Goal: Task Accomplishment & Management: Use online tool/utility

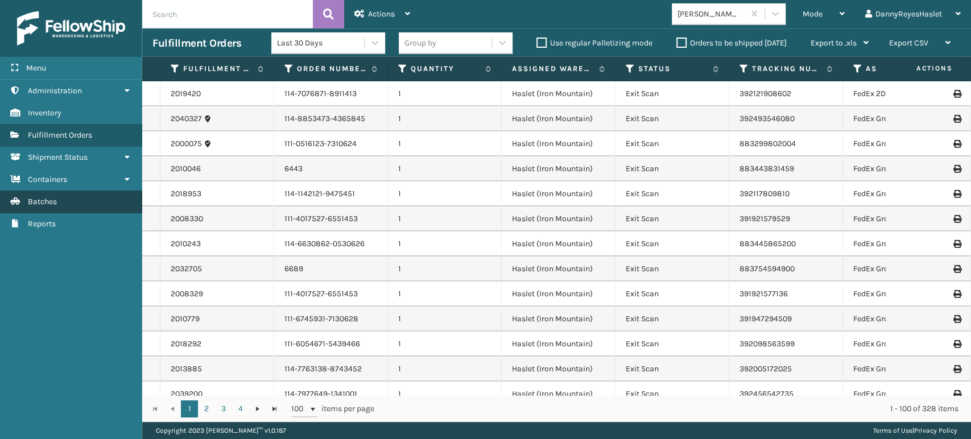
click at [52, 204] on span "Batches" at bounding box center [42, 202] width 29 height 10
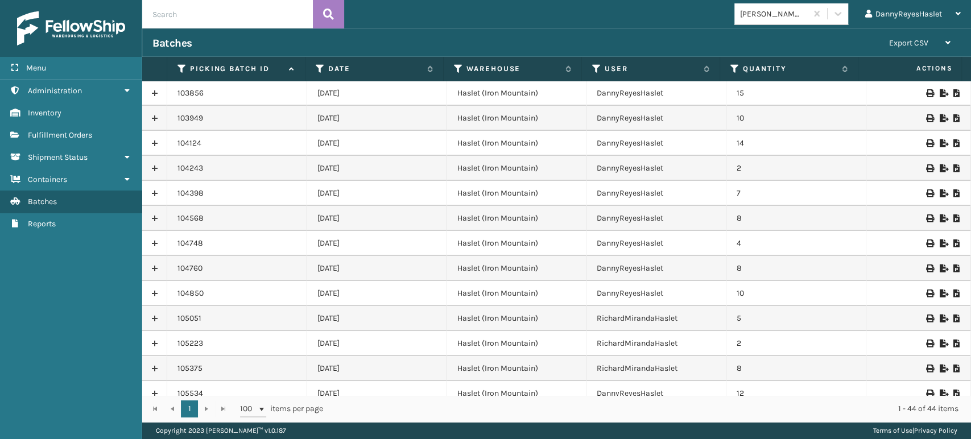
scroll to position [786, 0]
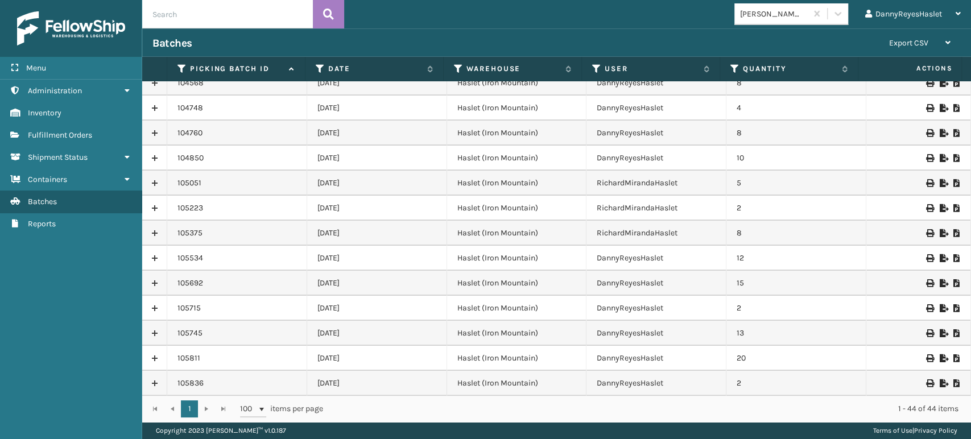
click at [158, 357] on link at bounding box center [154, 358] width 24 height 18
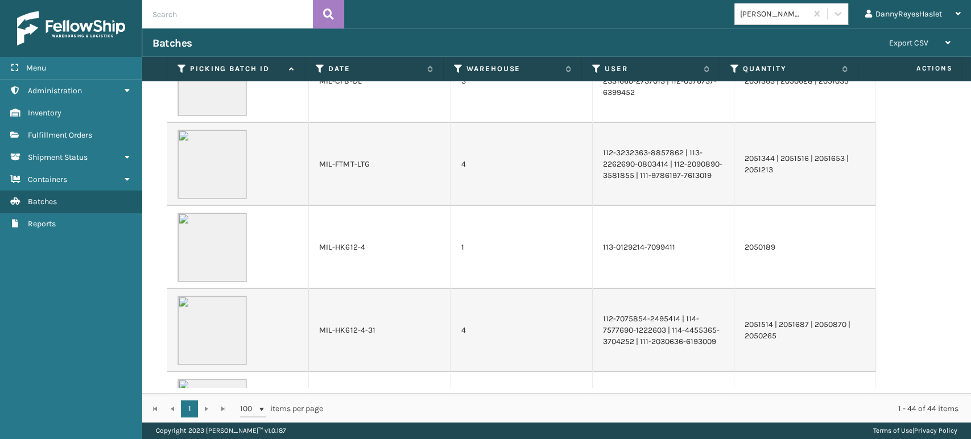
scroll to position [1164, 0]
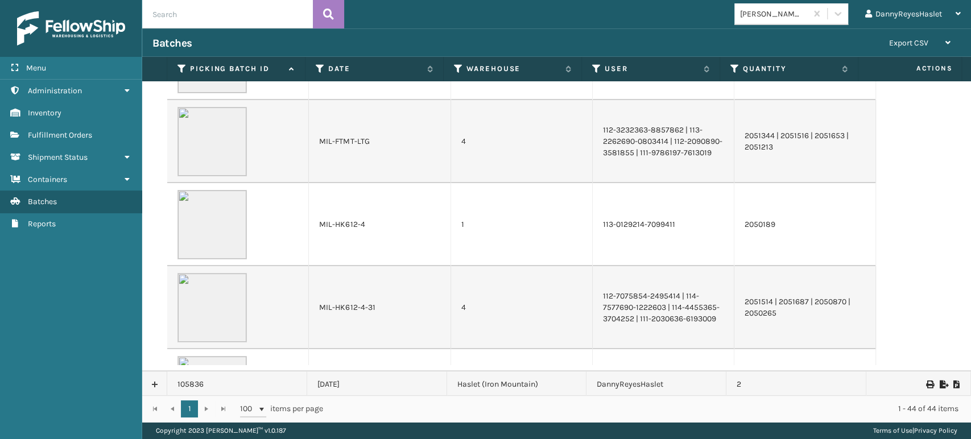
click at [519, 27] on div "[PERSON_NAME] Brands DannyReyesHaslet Log Out" at bounding box center [657, 14] width 627 height 28
click at [49, 65] on div "Menu" at bounding box center [71, 68] width 142 height 23
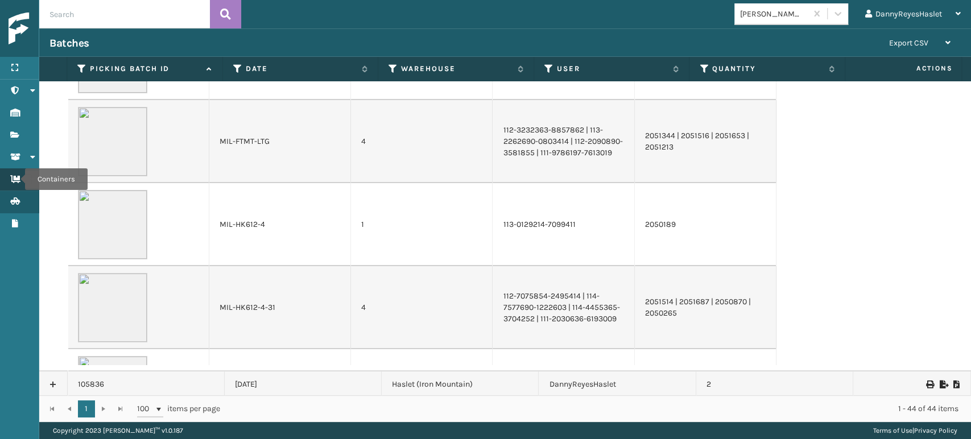
click at [18, 179] on icon "Containers" at bounding box center [14, 179] width 9 height 8
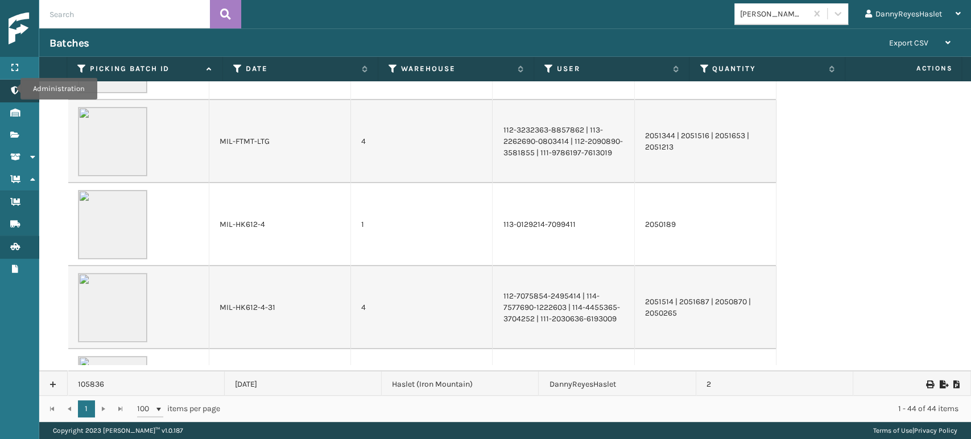
click at [13, 89] on icon "Administration" at bounding box center [14, 90] width 9 height 8
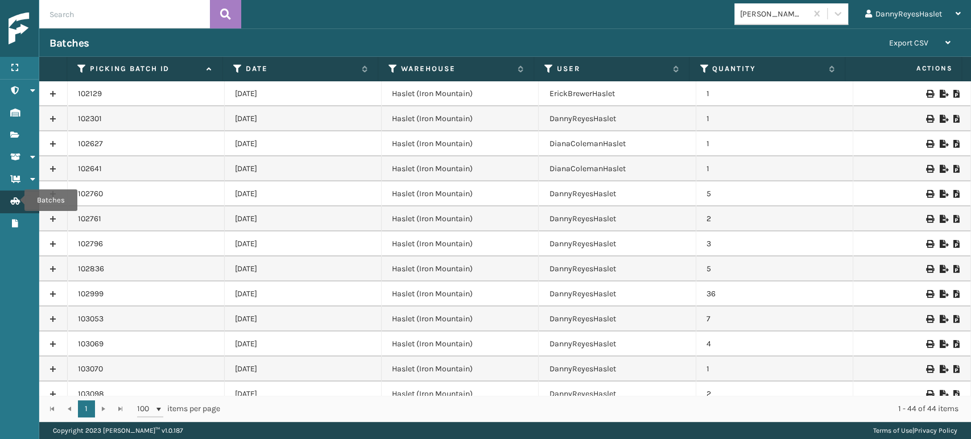
click at [17, 200] on icon "Batches" at bounding box center [14, 201] width 9 height 8
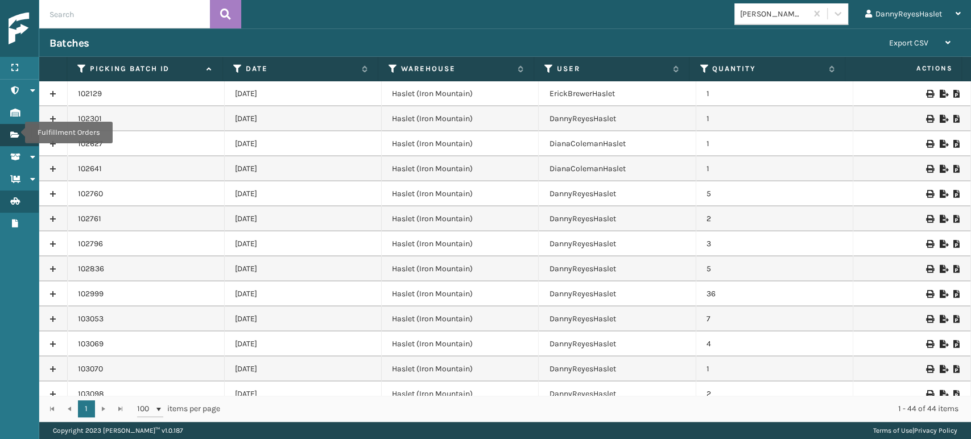
click at [18, 132] on icon "Fulfillment Orders" at bounding box center [14, 135] width 9 height 8
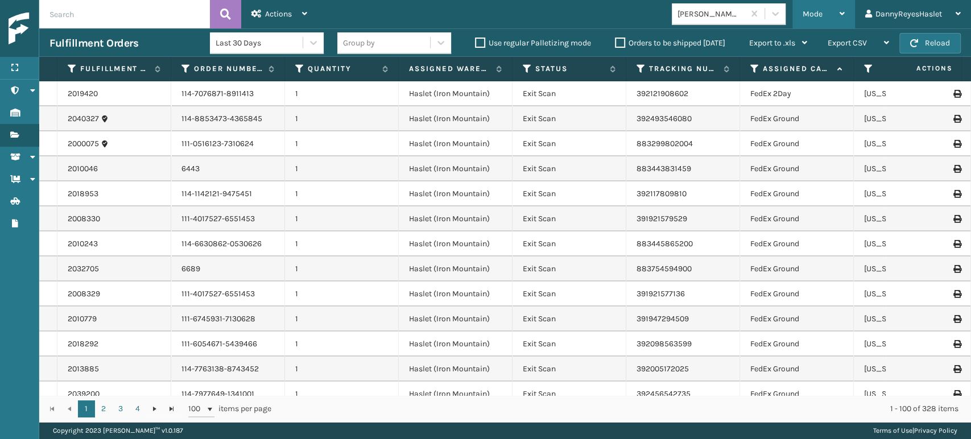
click at [823, 14] on div "Mode" at bounding box center [823, 14] width 42 height 28
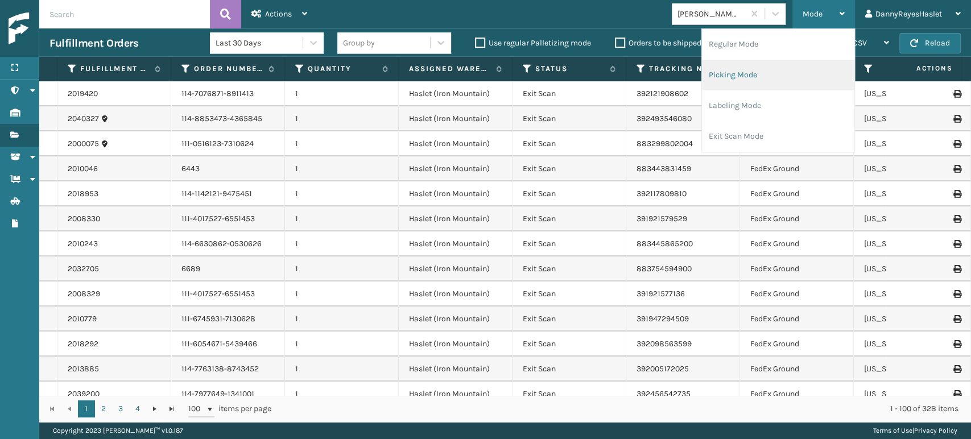
click at [735, 76] on li "Picking Mode" at bounding box center [778, 75] width 152 height 31
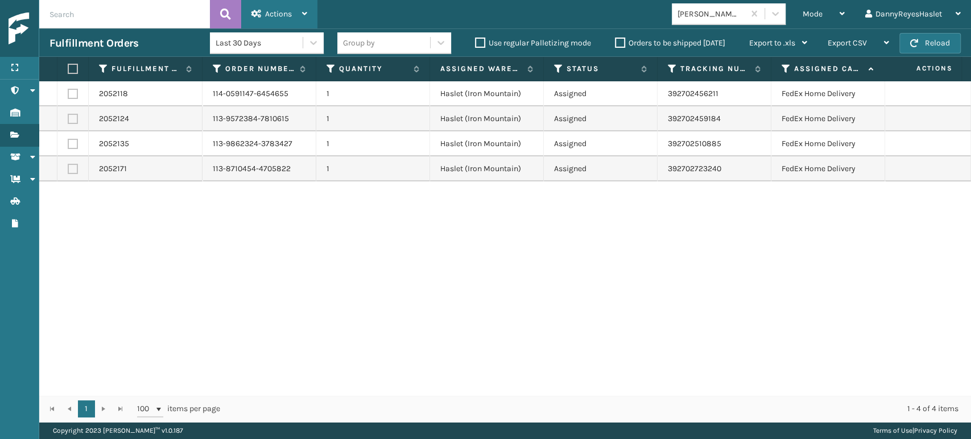
click at [271, 10] on span "Actions" at bounding box center [278, 14] width 27 height 10
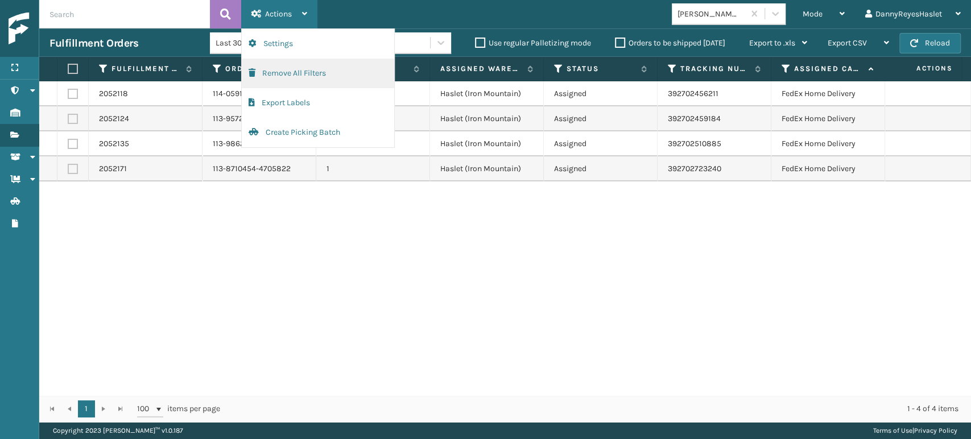
click at [290, 76] on button "Remove All Filters" at bounding box center [318, 74] width 152 height 30
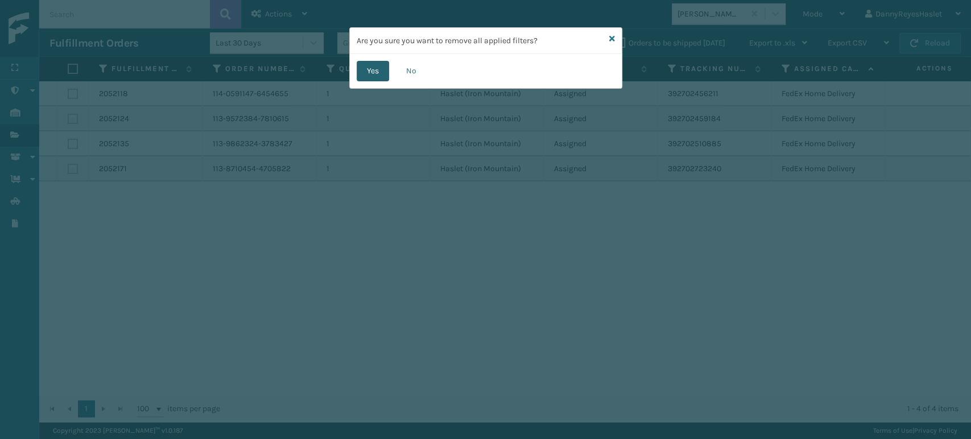
drag, startPoint x: 290, startPoint y: 76, endPoint x: 380, endPoint y: 73, distance: 90.4
click at [380, 73] on div "Are you sure you want to remove all applied filters? Yes No" at bounding box center [485, 219] width 971 height 439
click at [380, 73] on button "Yes" at bounding box center [373, 71] width 32 height 20
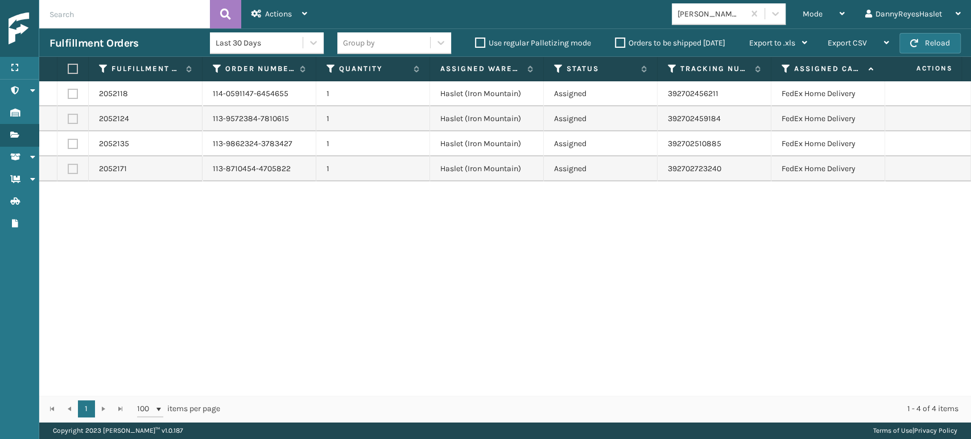
click at [74, 146] on label at bounding box center [73, 144] width 10 height 10
click at [68, 146] on input "checkbox" at bounding box center [68, 142] width 1 height 7
checkbox input "true"
click at [75, 169] on label at bounding box center [73, 169] width 10 height 10
click at [68, 169] on input "checkbox" at bounding box center [68, 167] width 1 height 7
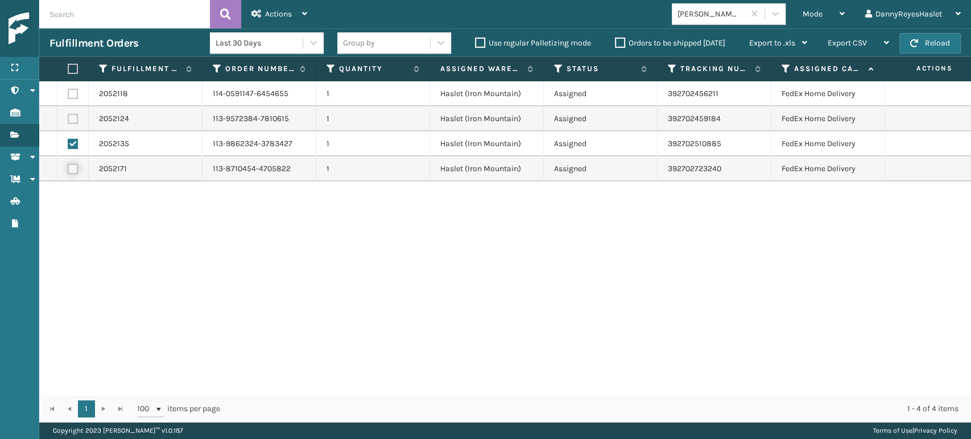
checkbox input "true"
click at [303, 13] on icon at bounding box center [304, 14] width 5 height 8
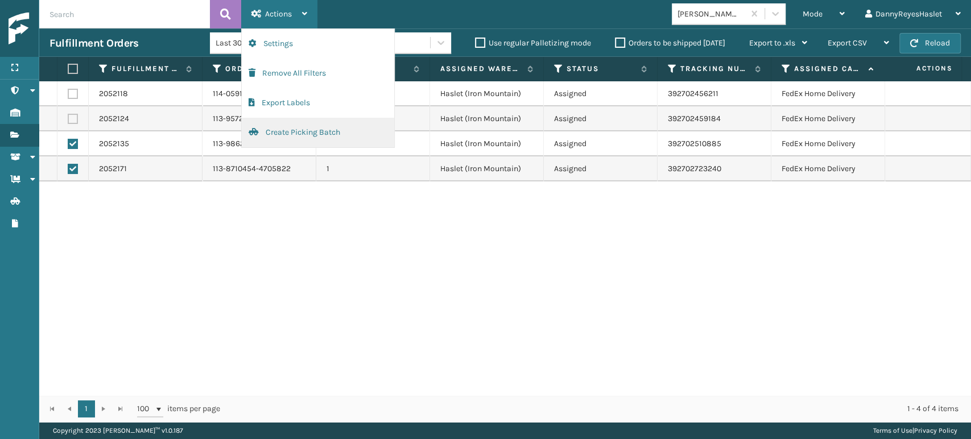
click at [301, 139] on button "Create Picking Batch" at bounding box center [318, 133] width 152 height 30
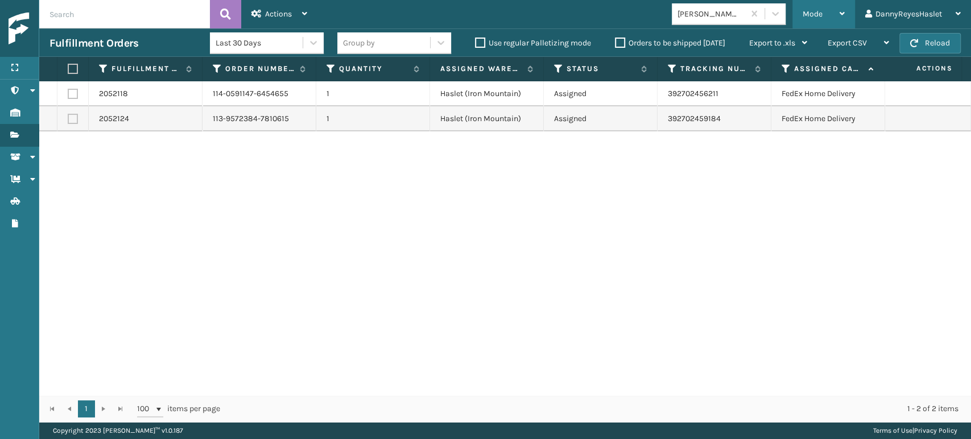
click at [838, 14] on div "Mode" at bounding box center [823, 14] width 42 height 28
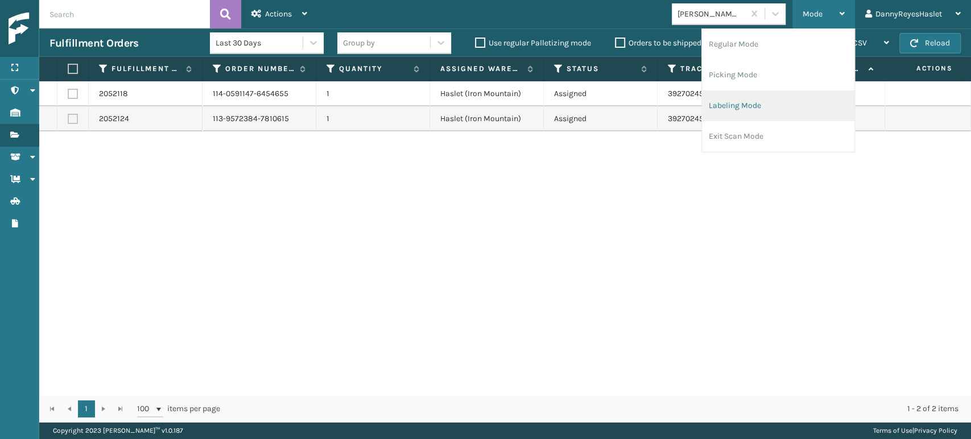
click at [760, 103] on li "Labeling Mode" at bounding box center [778, 105] width 152 height 31
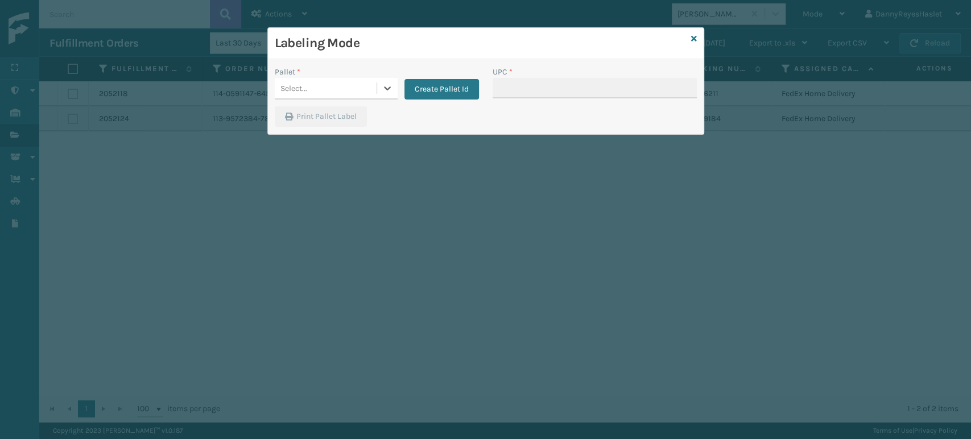
click at [343, 89] on div "Select..." at bounding box center [326, 88] width 102 height 19
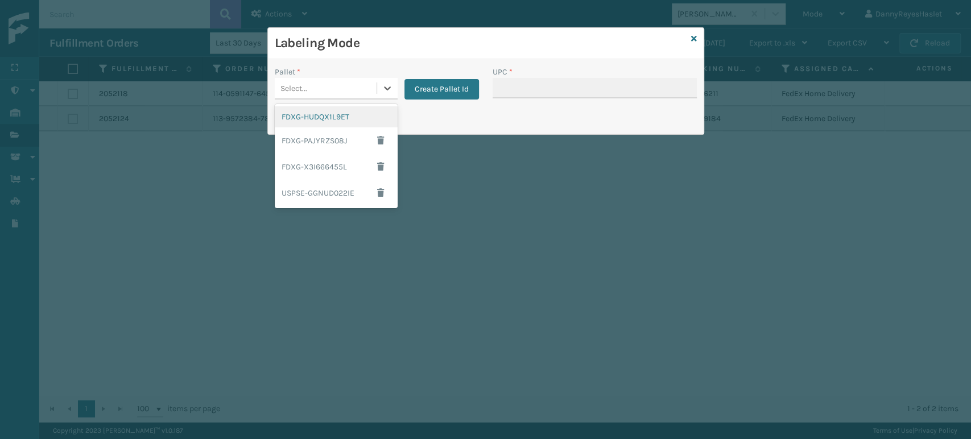
click at [349, 115] on div "FDXG-HUDQX1L9ET" at bounding box center [336, 116] width 123 height 21
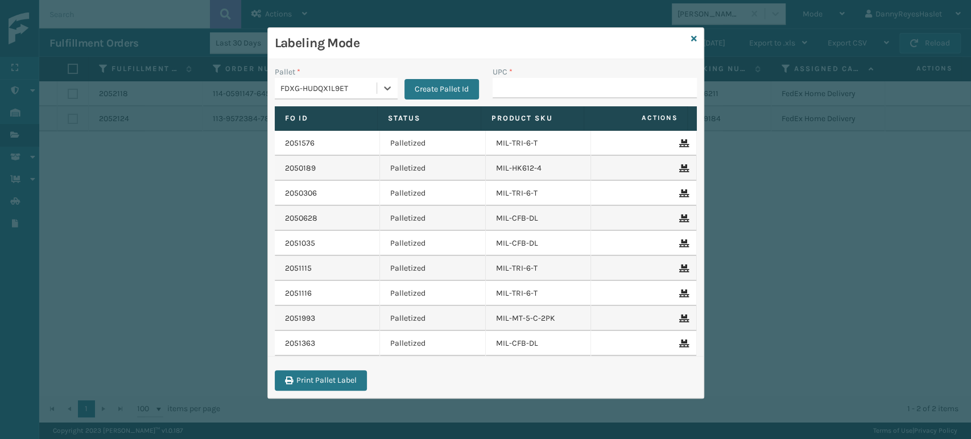
type input "840985116965"
click at [520, 89] on input "UPC *" at bounding box center [594, 88] width 204 height 20
type input "8409851"
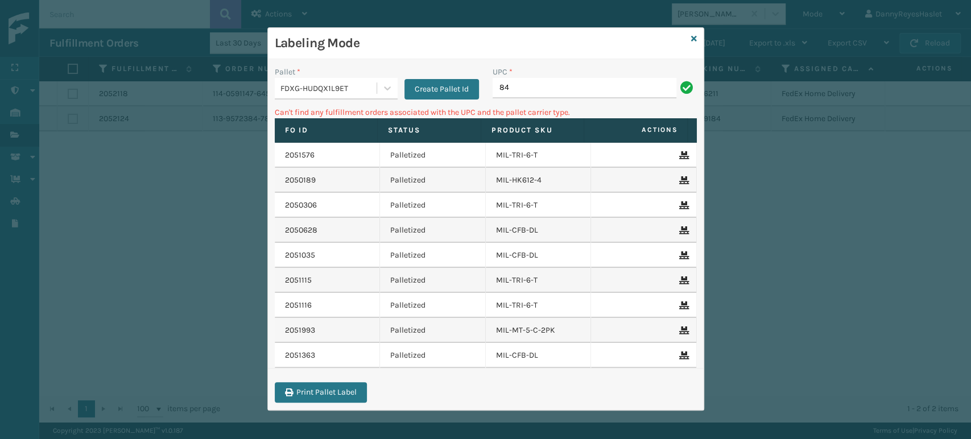
type input "8"
type input "mil-hk612-6"
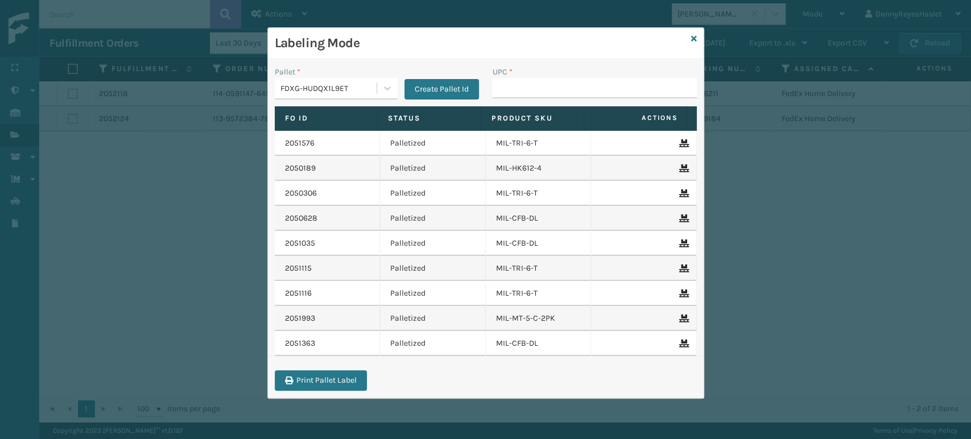
click at [689, 39] on div "Labeling Mode" at bounding box center [486, 43] width 436 height 31
click at [693, 39] on icon at bounding box center [694, 39] width 6 height 8
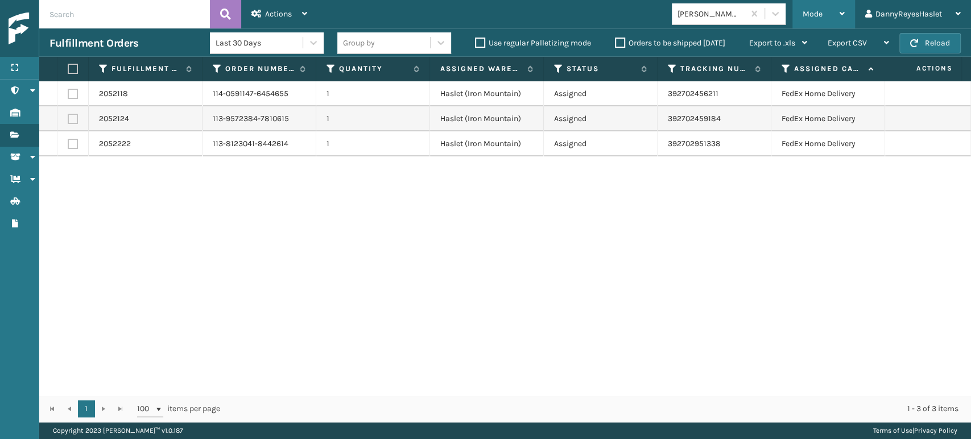
click at [836, 17] on div "Mode" at bounding box center [823, 14] width 42 height 28
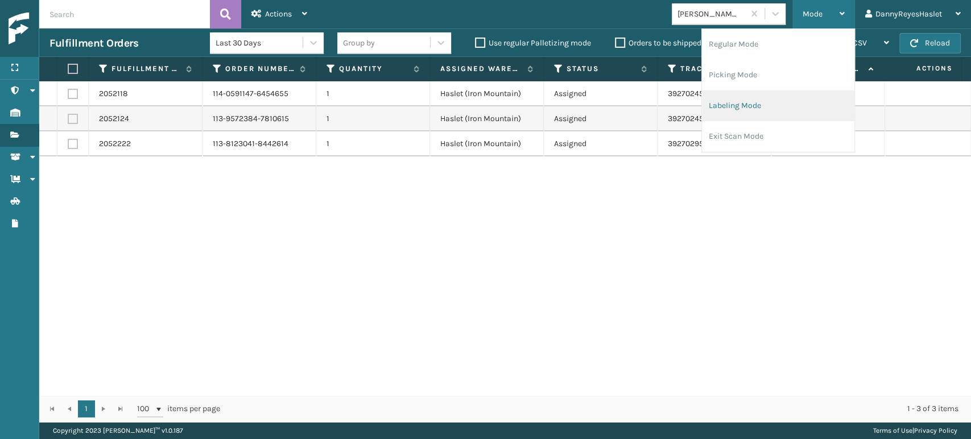
click at [747, 100] on li "Labeling Mode" at bounding box center [778, 105] width 152 height 31
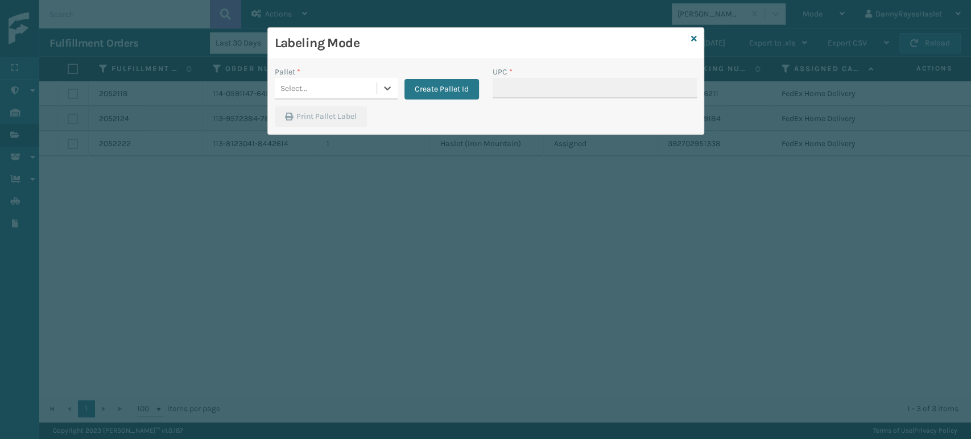
click at [345, 85] on div "Select..." at bounding box center [326, 88] width 102 height 19
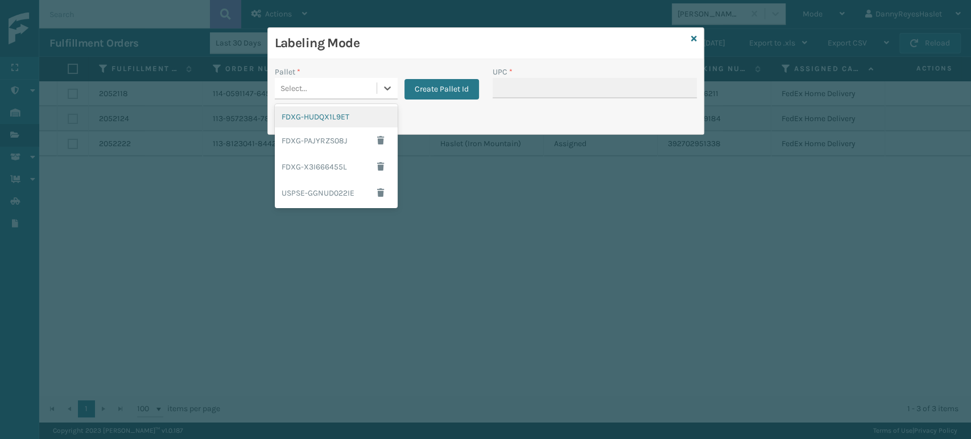
click at [344, 116] on div "FDXG-HUDQX1L9ET" at bounding box center [336, 116] width 123 height 21
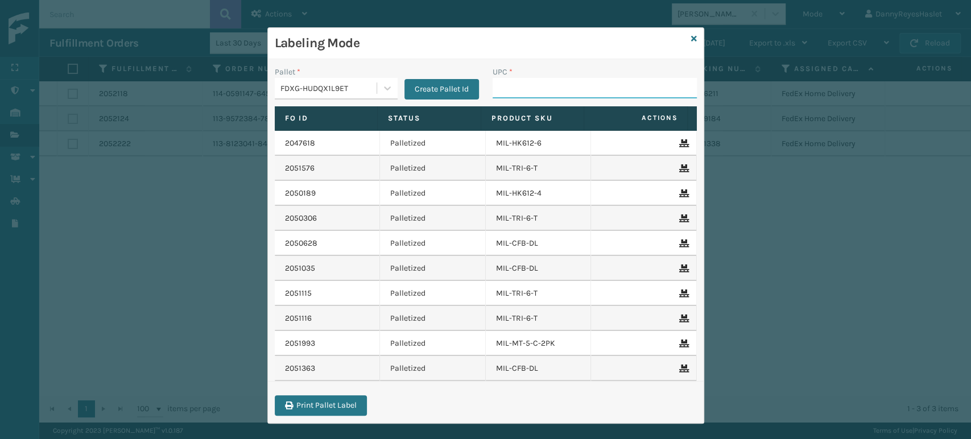
click at [587, 85] on input "UPC *" at bounding box center [594, 88] width 204 height 20
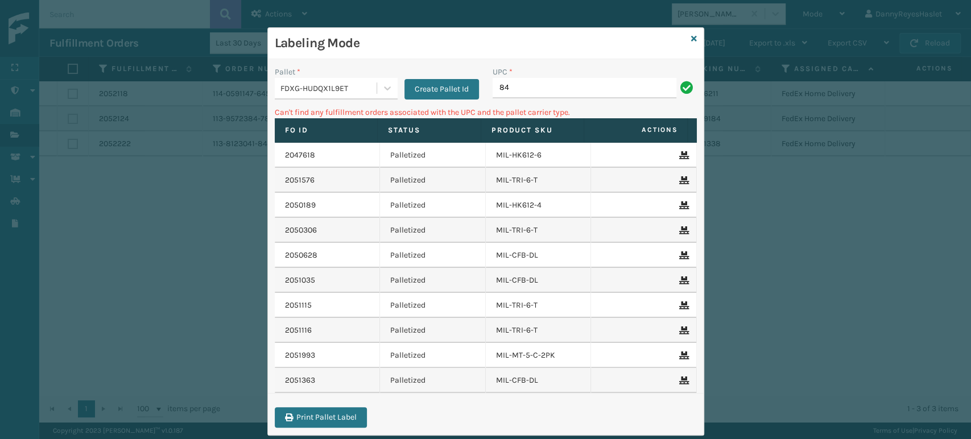
type input "8"
type input "mil-hlk612-6"
click at [516, 86] on input "mil-hlk612-6" at bounding box center [584, 88] width 184 height 20
click at [611, 96] on input "mil-hk612-6" at bounding box center [584, 88] width 184 height 20
type input "mil-hk612-6"
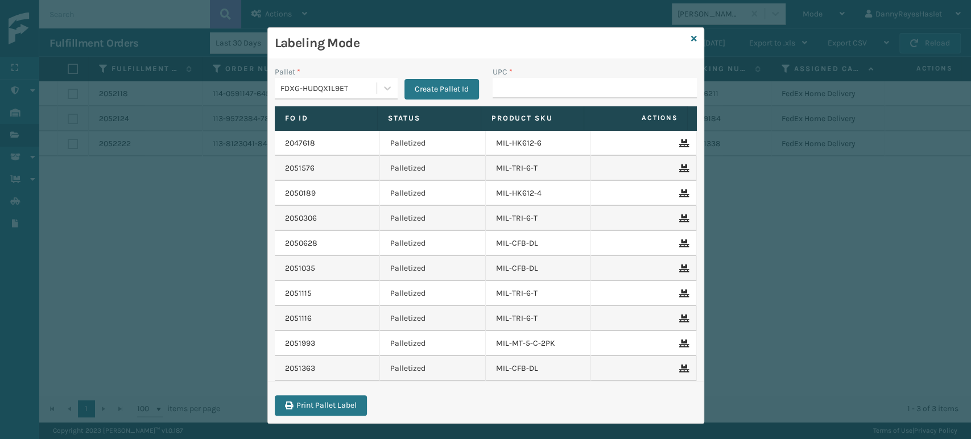
click at [14, 204] on div "Labeling Mode Pallet * FDXG-HUDQX1L9ET Create Pallet Id UPC * Fo Id Status Prod…" at bounding box center [485, 219] width 971 height 439
click at [693, 38] on div "Labeling Mode" at bounding box center [486, 43] width 436 height 31
click at [691, 36] on icon at bounding box center [694, 39] width 6 height 8
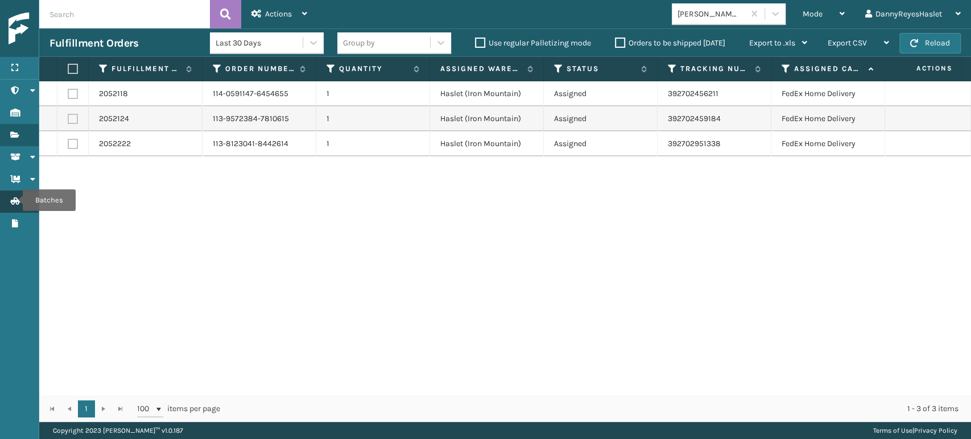
click at [14, 201] on icon "Batches" at bounding box center [14, 201] width 9 height 8
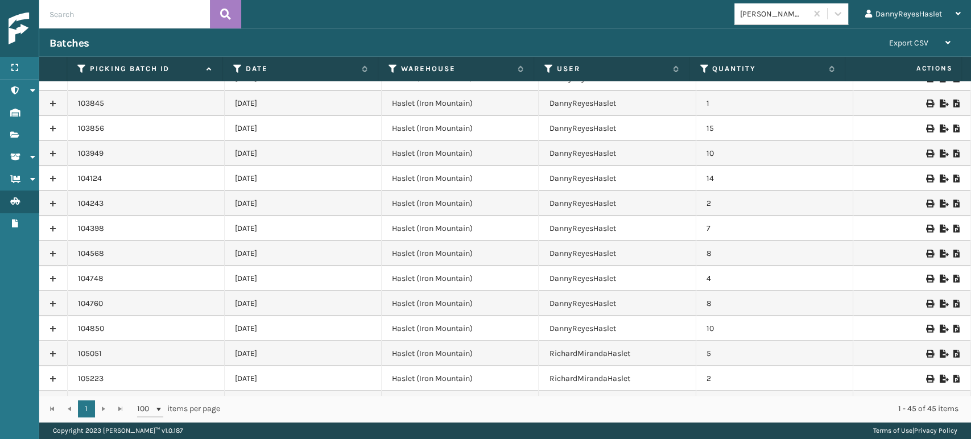
scroll to position [811, 0]
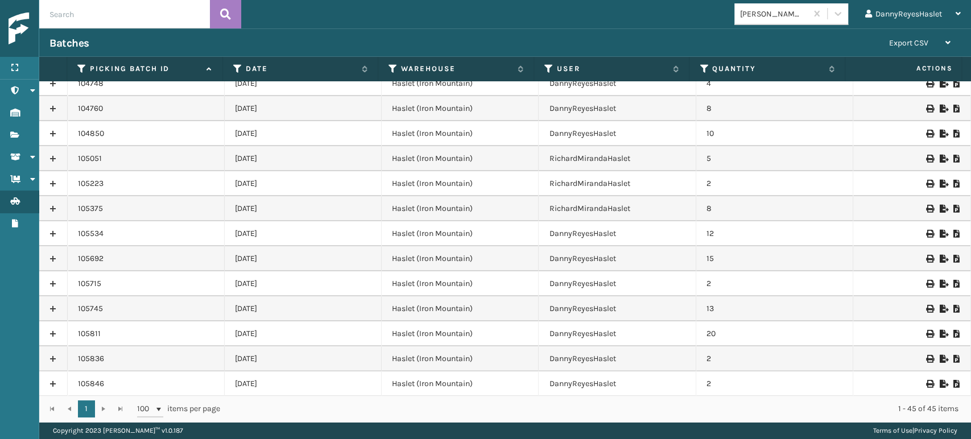
click at [56, 357] on link at bounding box center [53, 359] width 28 height 18
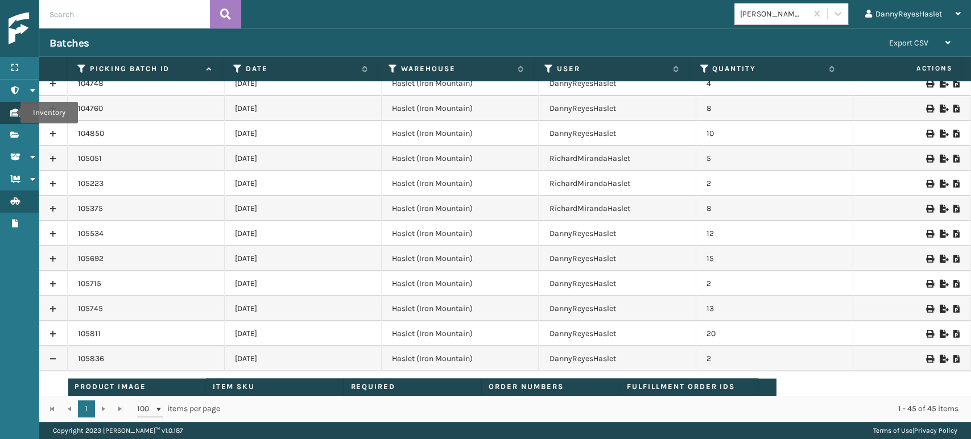
click at [13, 113] on icon "Inventory" at bounding box center [14, 113] width 9 height 8
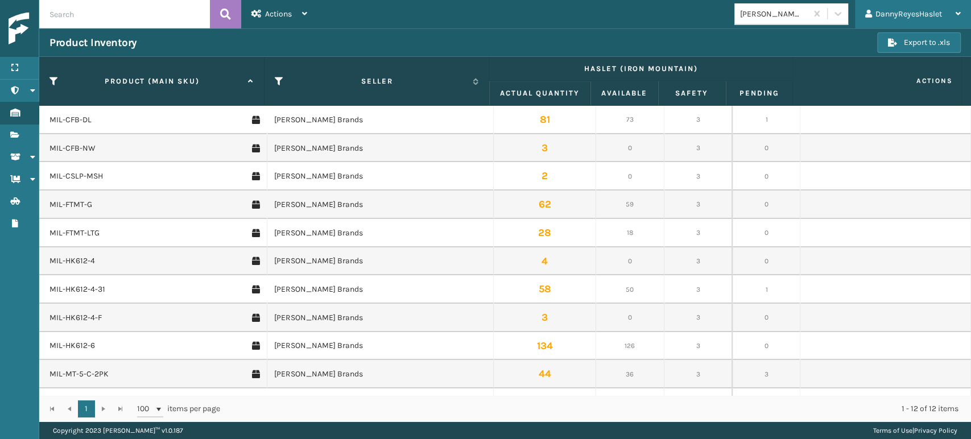
click at [961, 15] on div "DannyReyesHaslet Log Out" at bounding box center [913, 14] width 116 height 28
click at [54, 42] on h3 "Product Inventory" at bounding box center [93, 43] width 88 height 14
click at [18, 113] on icon "Inventory" at bounding box center [14, 113] width 9 height 8
click at [18, 162] on link "Containers Shipment Status" at bounding box center [19, 157] width 39 height 22
click at [14, 182] on icon "Fulfillment Shipments" at bounding box center [14, 180] width 9 height 8
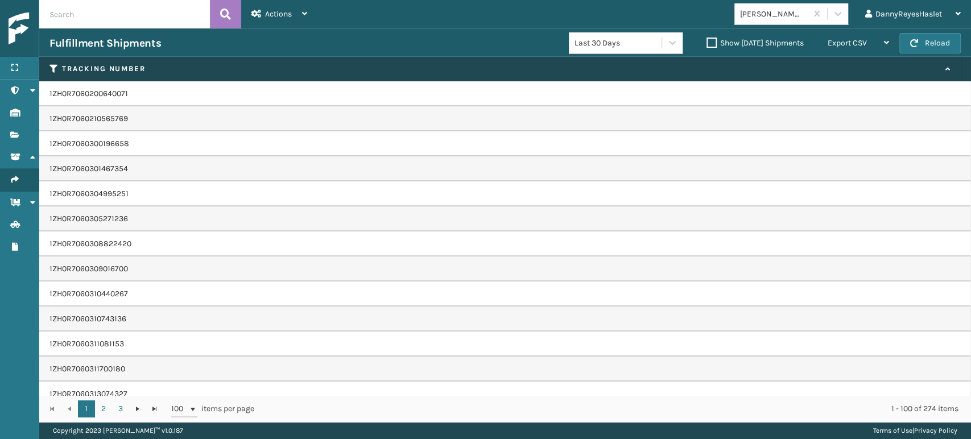
scroll to position [275, 0]
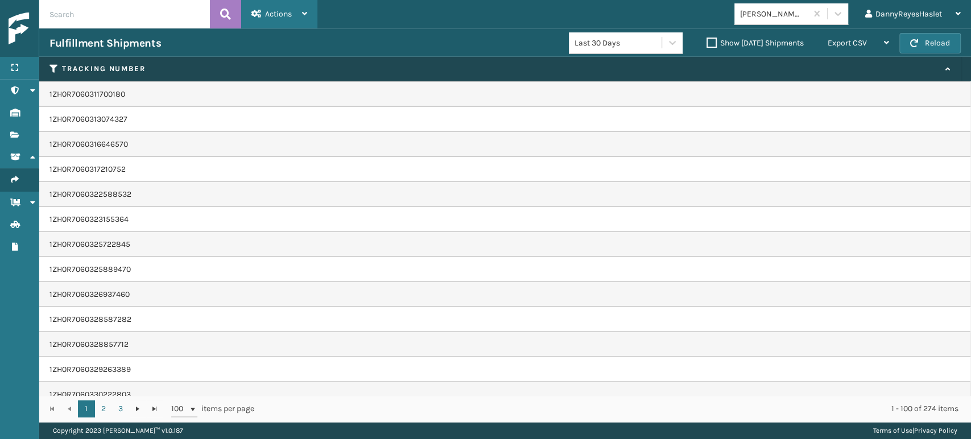
click at [301, 18] on div "Actions" at bounding box center [279, 14] width 56 height 28
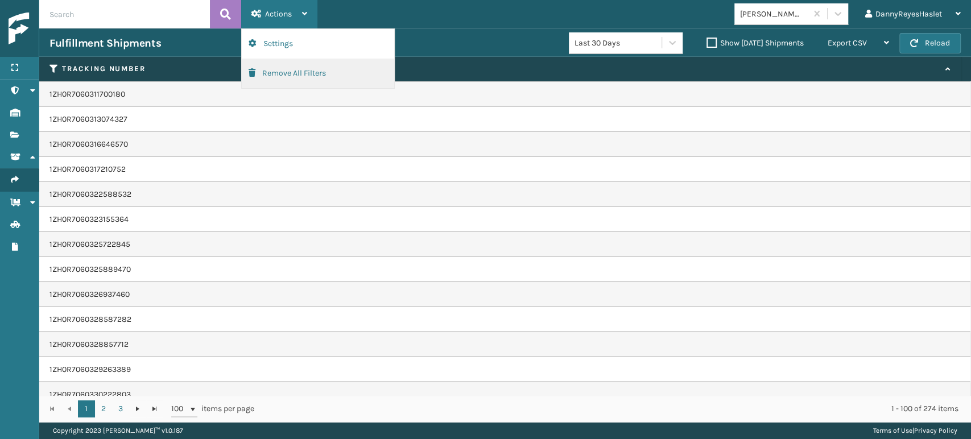
click at [289, 76] on button "Remove All Filters" at bounding box center [318, 74] width 152 height 30
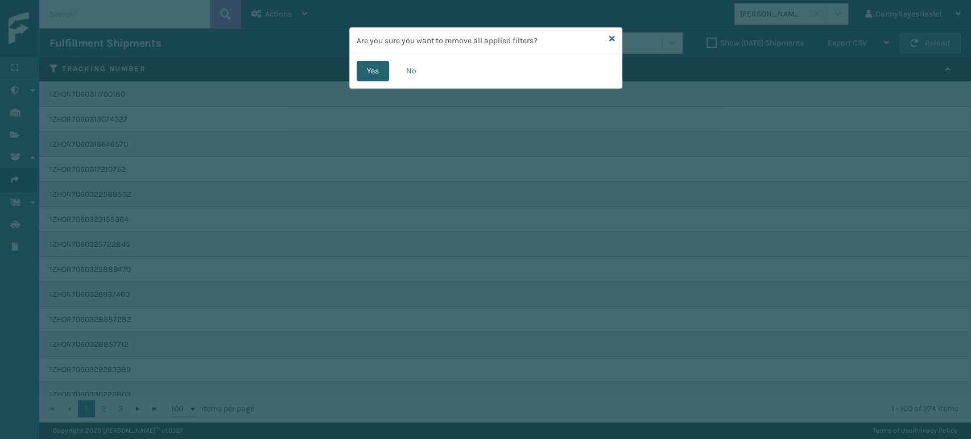
click at [382, 69] on button "Yes" at bounding box center [373, 71] width 32 height 20
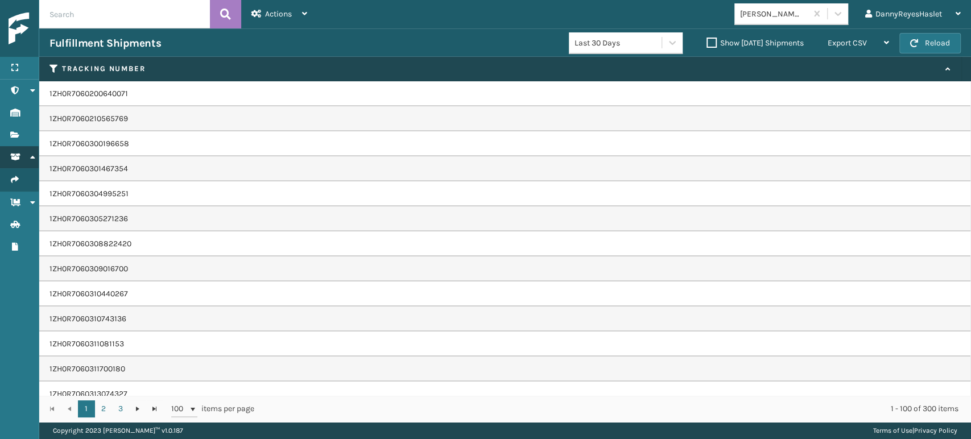
click at [33, 155] on icon at bounding box center [32, 157] width 9 height 8
click at [18, 154] on icon "Shipment Status" at bounding box center [14, 157] width 9 height 8
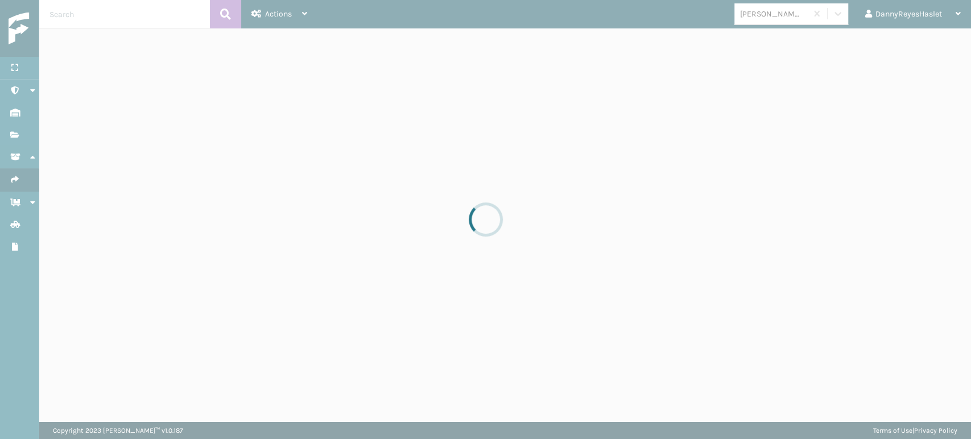
click at [299, 10] on div at bounding box center [485, 219] width 971 height 439
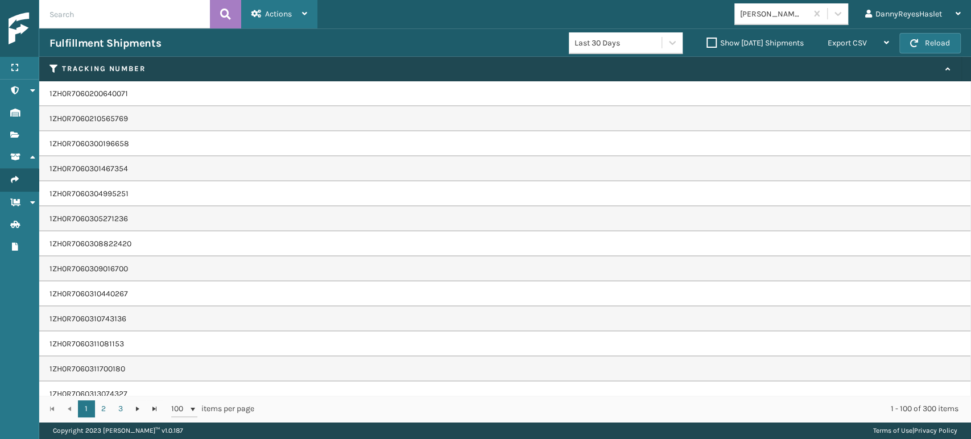
click at [299, 13] on div "Actions" at bounding box center [279, 14] width 56 height 28
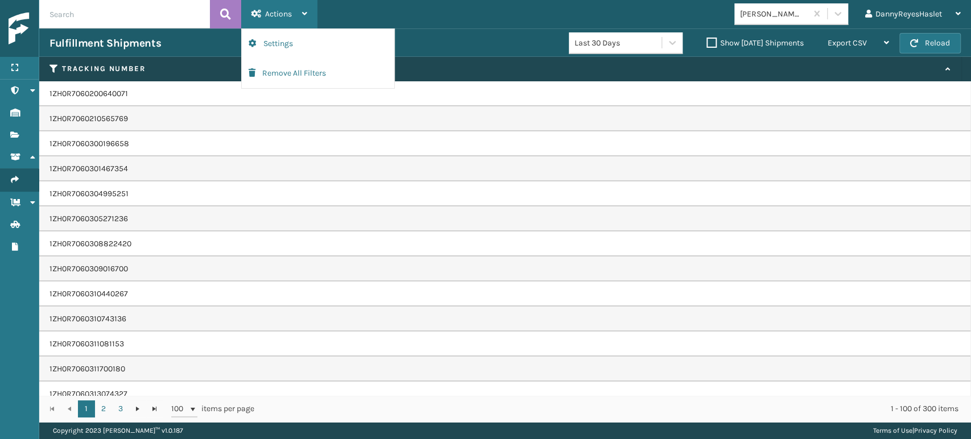
click at [299, 13] on div "Actions" at bounding box center [279, 14] width 56 height 28
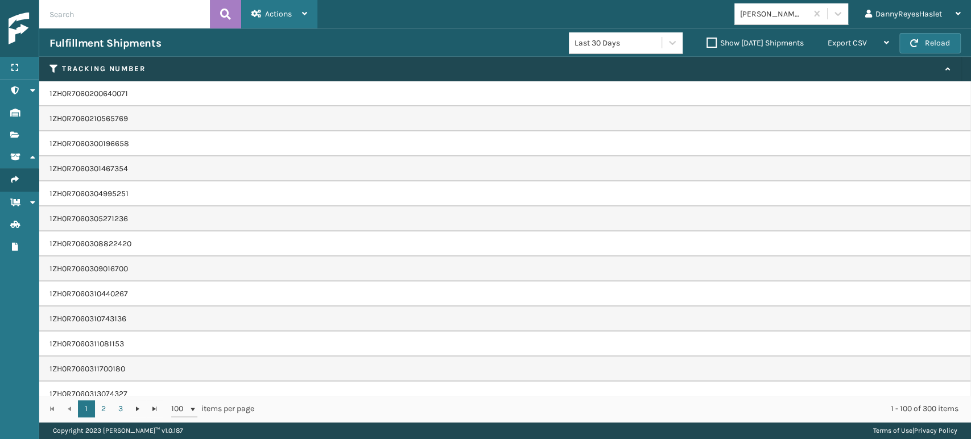
click at [299, 13] on div "Actions" at bounding box center [279, 14] width 56 height 28
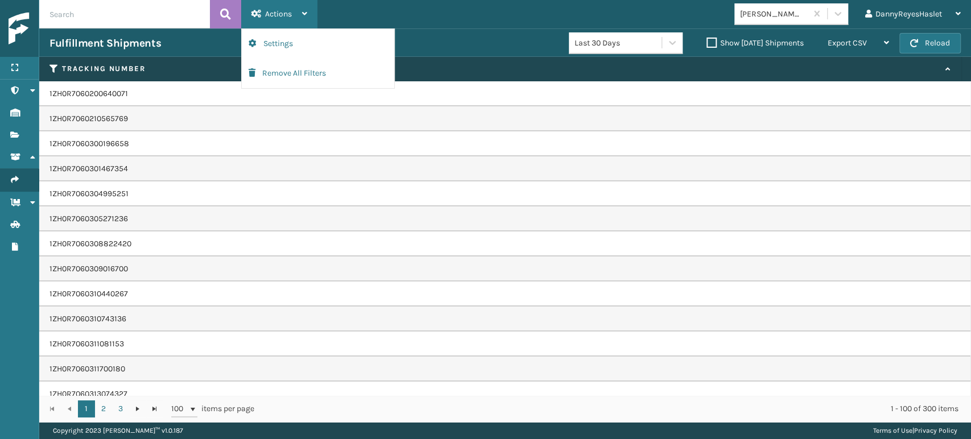
click at [271, 14] on span "Actions" at bounding box center [278, 14] width 27 height 10
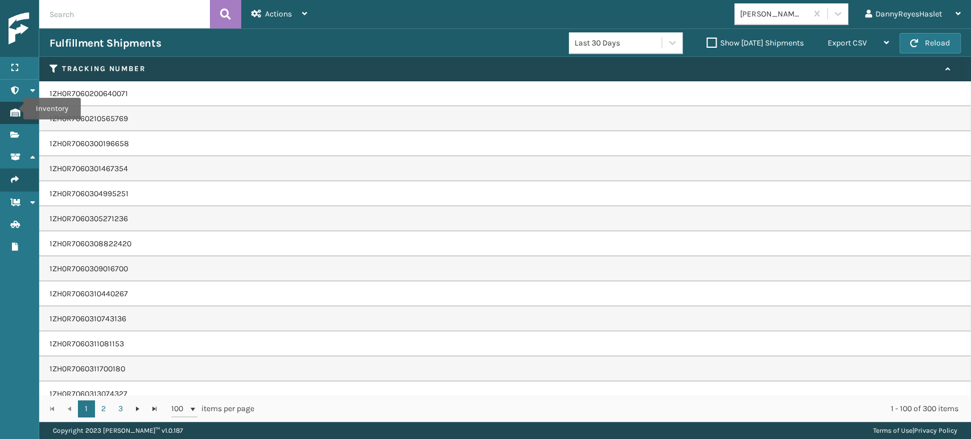
click at [16, 109] on icon "Inventory" at bounding box center [14, 113] width 9 height 8
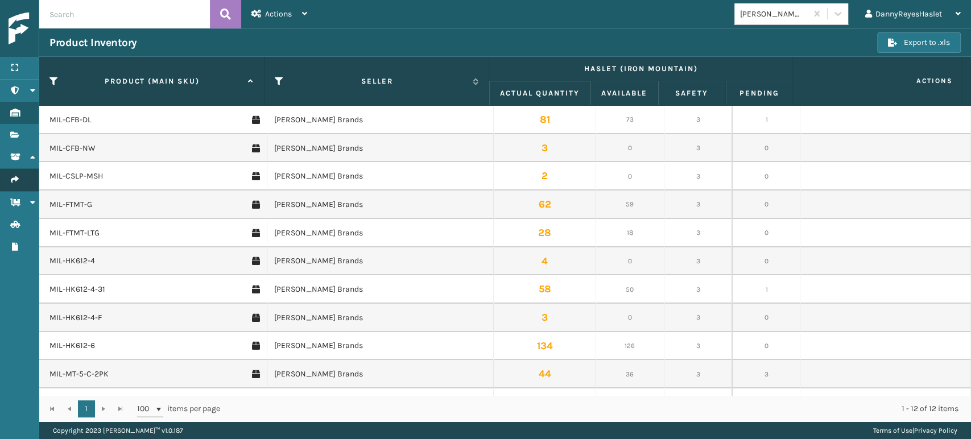
click at [9, 175] on link "Shipment Status Fulfillment Shipments" at bounding box center [19, 180] width 39 height 22
click at [13, 201] on icon "Batches" at bounding box center [14, 201] width 9 height 8
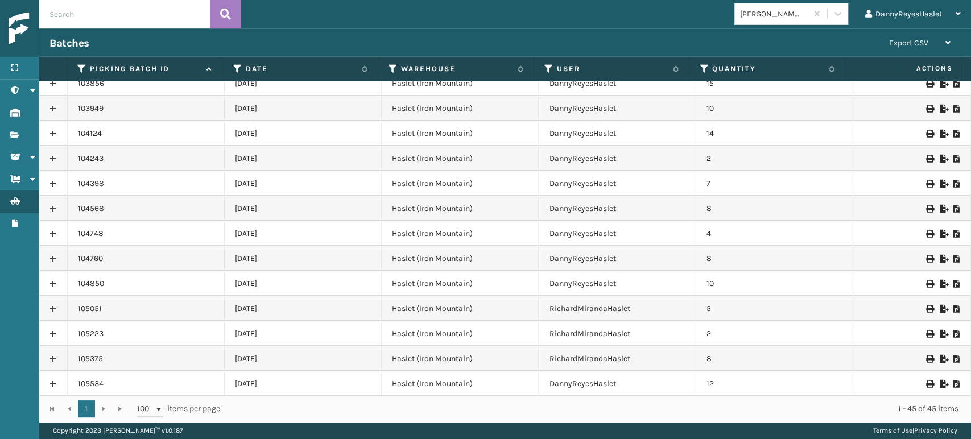
scroll to position [811, 0]
click at [55, 354] on link at bounding box center [53, 359] width 28 height 18
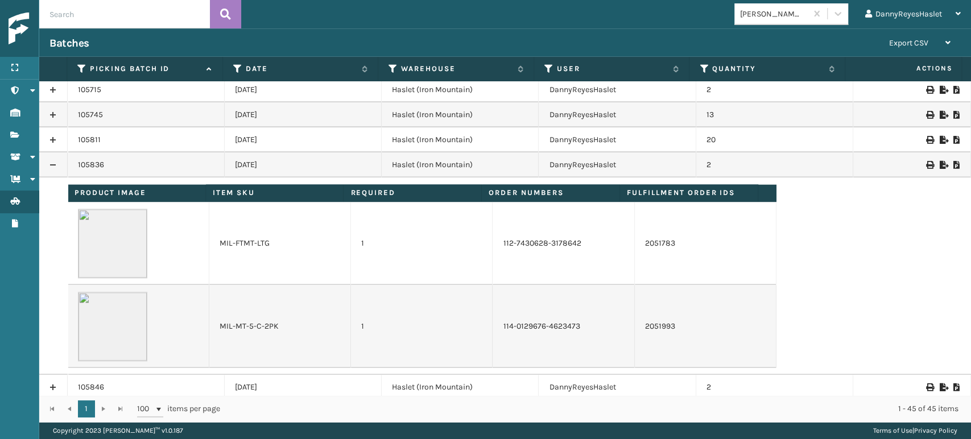
scroll to position [1008, 0]
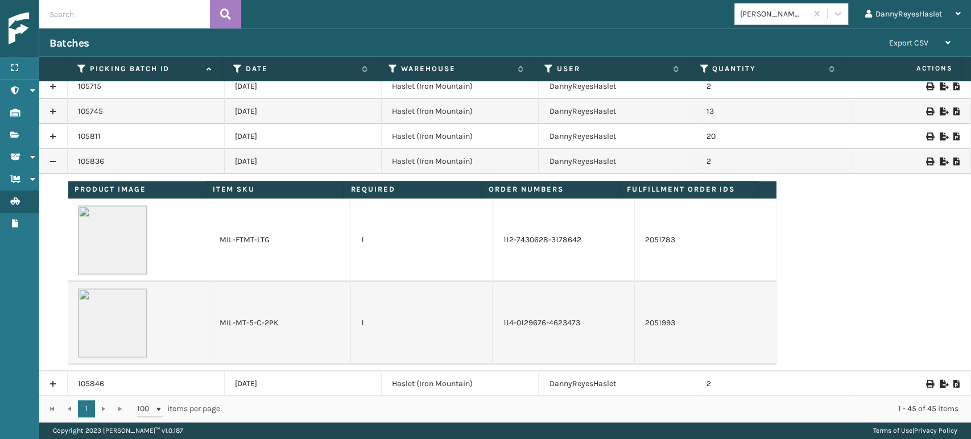
click at [61, 134] on link at bounding box center [53, 136] width 28 height 18
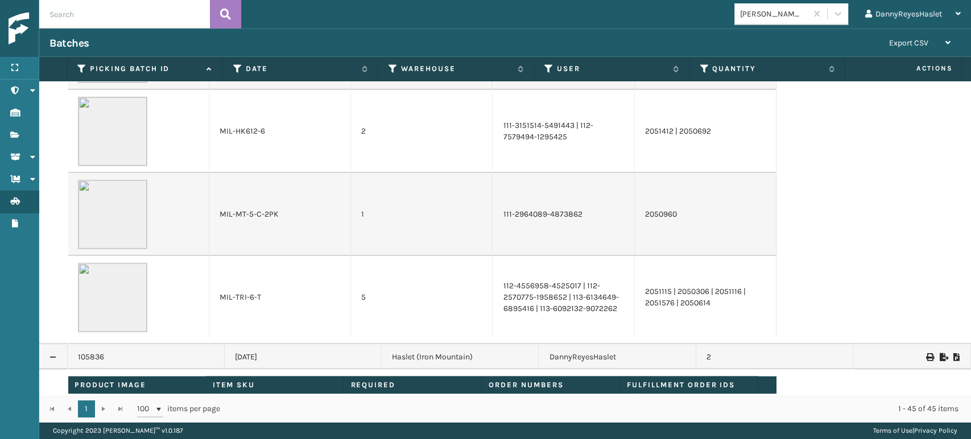
scroll to position [1195, 0]
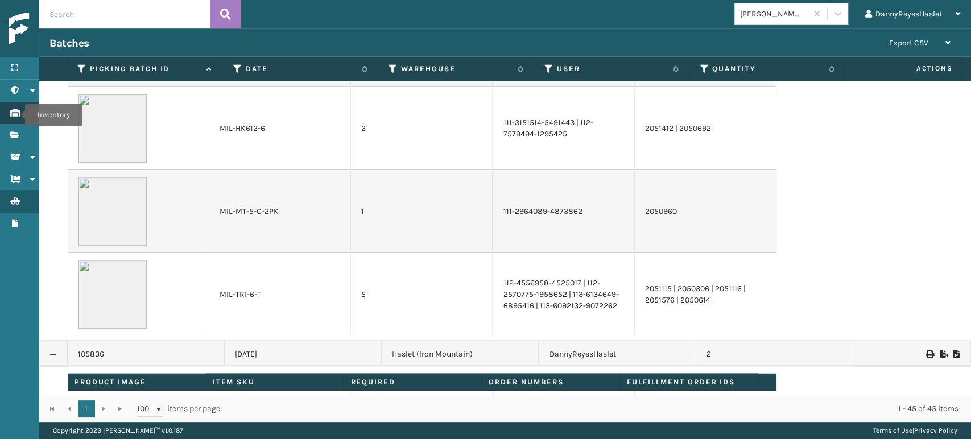
click at [18, 115] on icon "Inventory" at bounding box center [14, 113] width 9 height 8
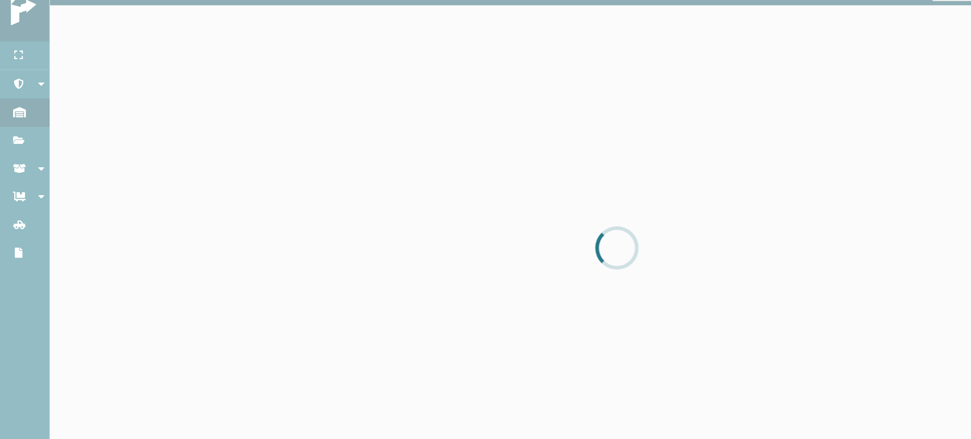
click at [302, 101] on div at bounding box center [485, 219] width 971 height 439
